Goal: Information Seeking & Learning: Learn about a topic

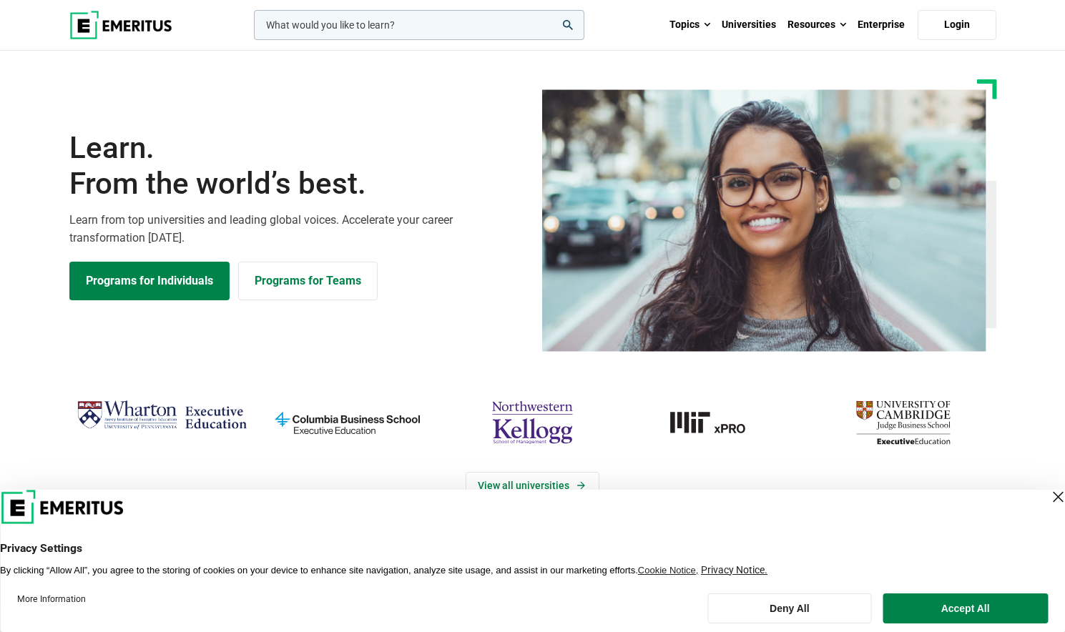
click at [481, 304] on div "Learn. From the world’s best. Learn from top universities and leading global vo…" at bounding box center [533, 215] width 944 height 273
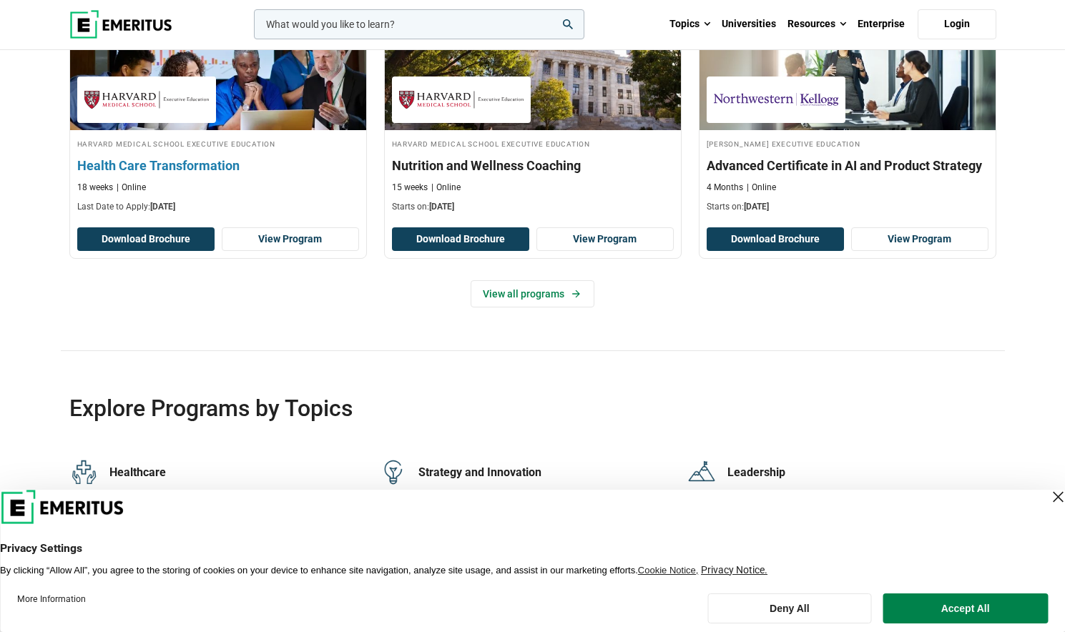
scroll to position [2575, 0]
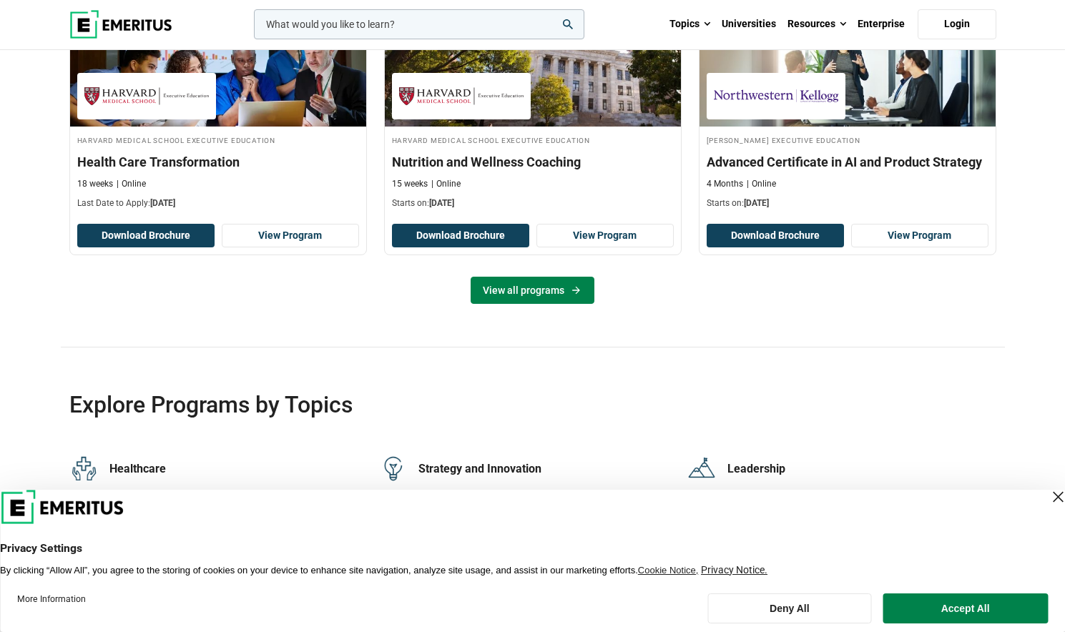
click at [536, 301] on link "View all programs" at bounding box center [533, 290] width 124 height 27
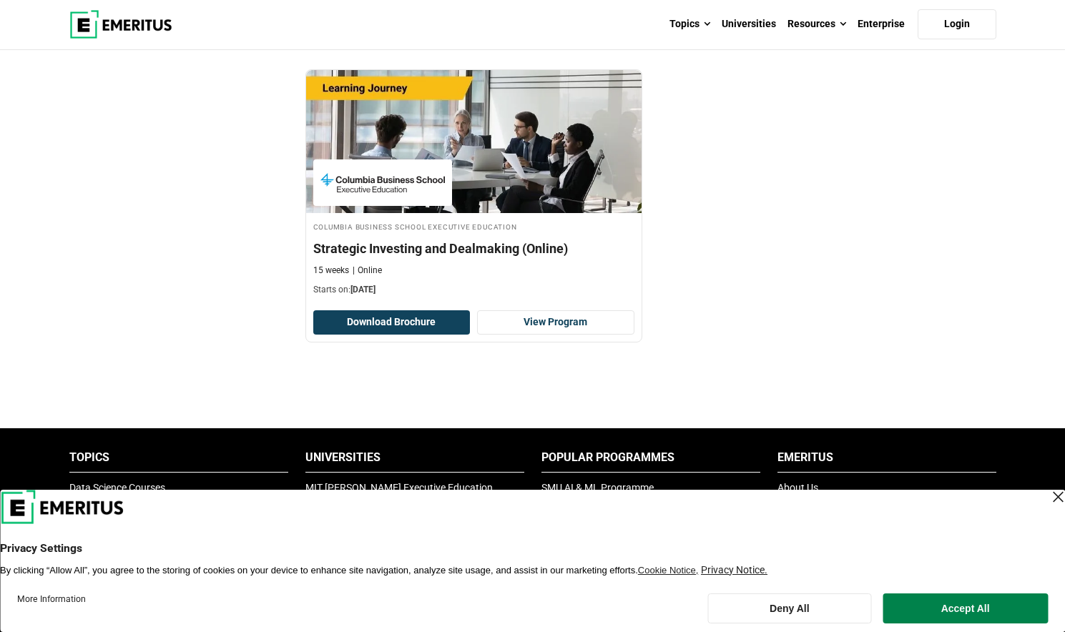
scroll to position [1574, 0]
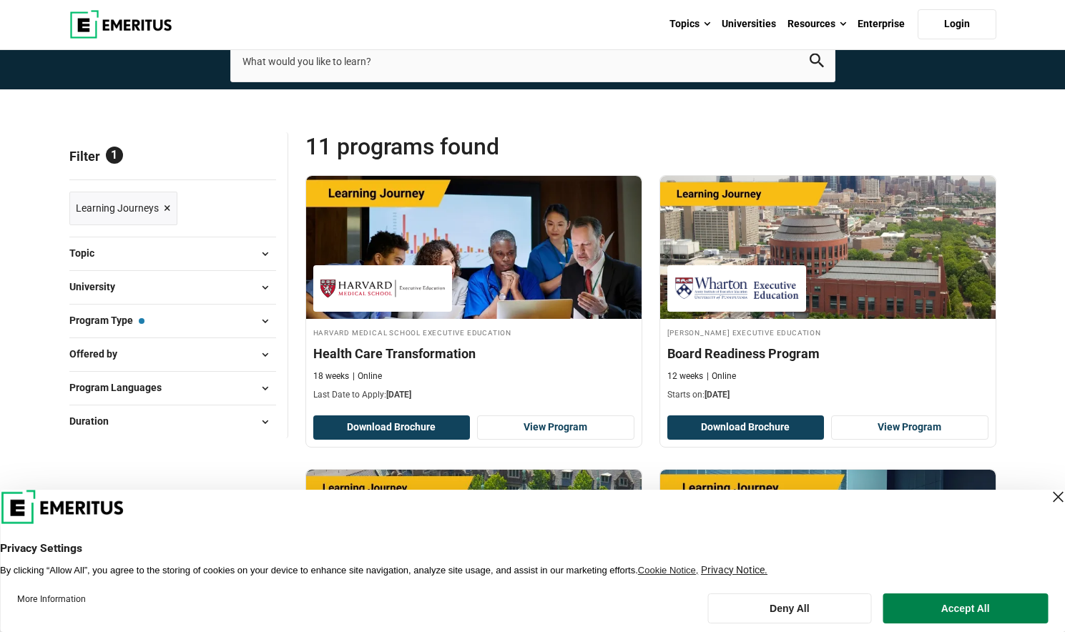
scroll to position [72, 0]
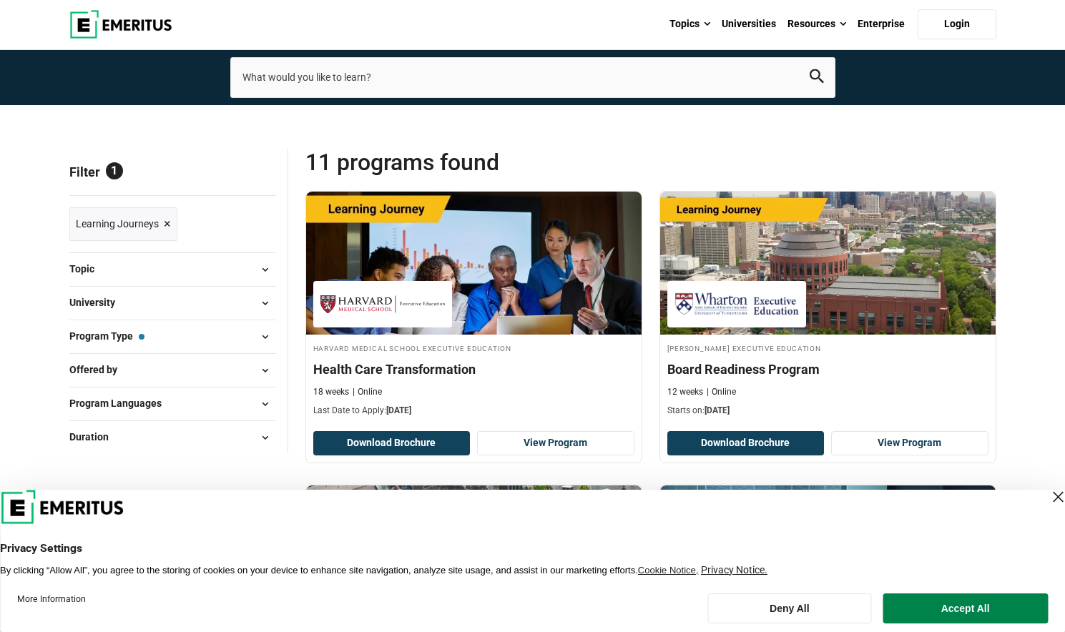
click at [198, 249] on div "Filter 1 Reset all × Learning Journeys × Filters 1 Reset Filters × Learning Jou…" at bounding box center [178, 301] width 219 height 306
